Goal: Information Seeking & Learning: Learn about a topic

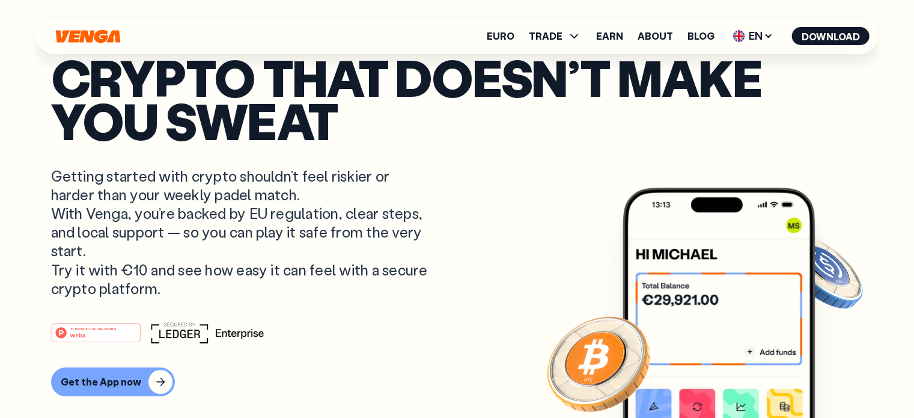
click at [94, 35] on icon "Home" at bounding box center [88, 35] width 64 height 13
drag, startPoint x: 108, startPoint y: 29, endPoint x: 77, endPoint y: 129, distance: 104.4
click at [84, 156] on article "Crypto that doesn’t make you sweat Getting started with crypto shouldn’t feel r…" at bounding box center [457, 232] width 813 height 355
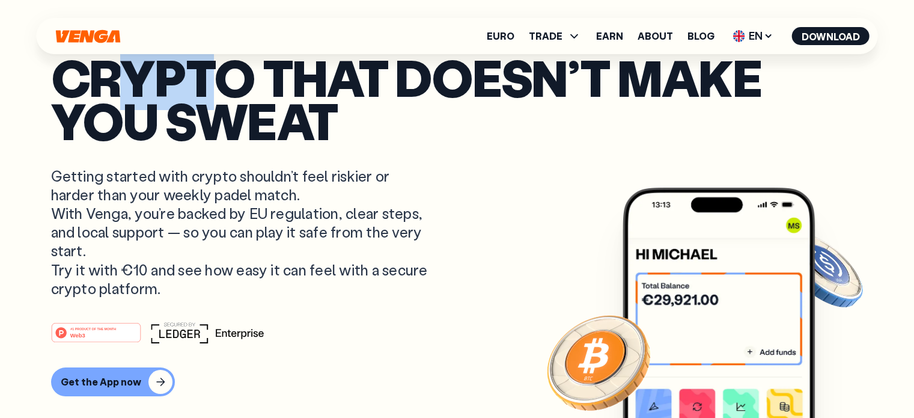
drag, startPoint x: 125, startPoint y: 91, endPoint x: 223, endPoint y: 93, distance: 98.0
click at [223, 93] on p "Crypto that doesn’t make you sweat" at bounding box center [457, 98] width 813 height 87
click at [120, 84] on p "Crypto that doesn’t make you sweat" at bounding box center [457, 98] width 813 height 87
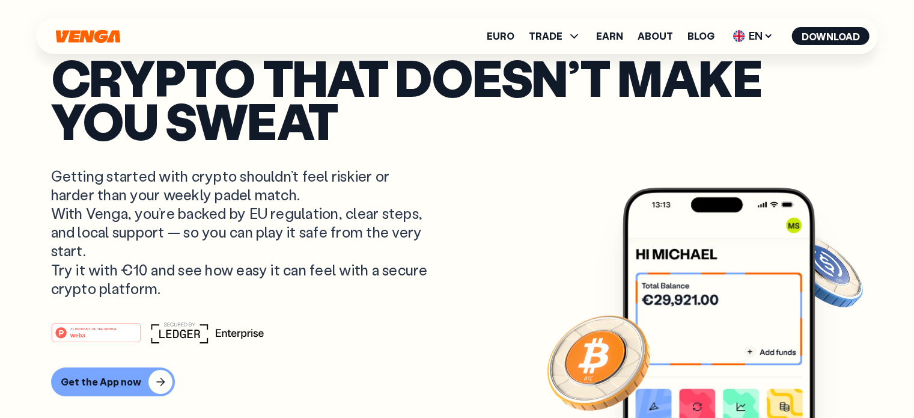
click at [86, 33] on icon "Home" at bounding box center [88, 35] width 64 height 13
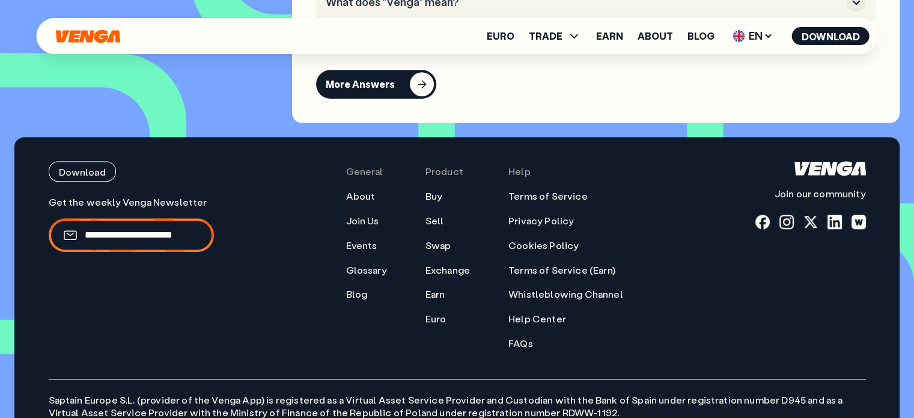
scroll to position [5342, 0]
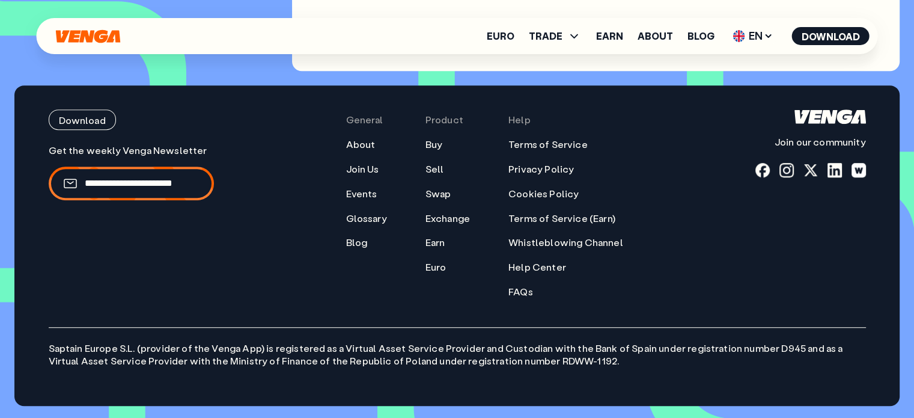
drag, startPoint x: 818, startPoint y: 118, endPoint x: 824, endPoint y: 189, distance: 71.2
click at [818, 278] on div "Download Join our community" at bounding box center [811, 203] width 111 height 188
